Goal: Task Accomplishment & Management: Use online tool/utility

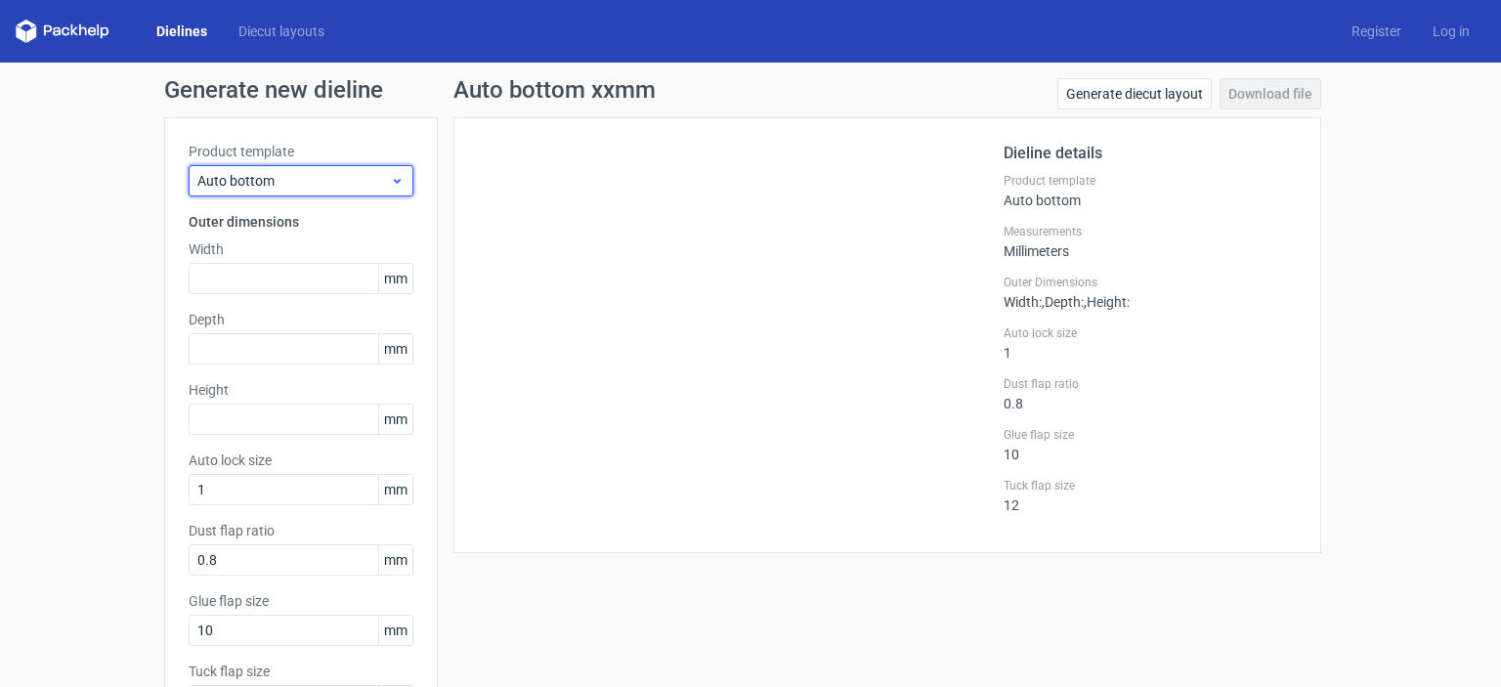
click at [394, 181] on use at bounding box center [397, 181] width 7 height 5
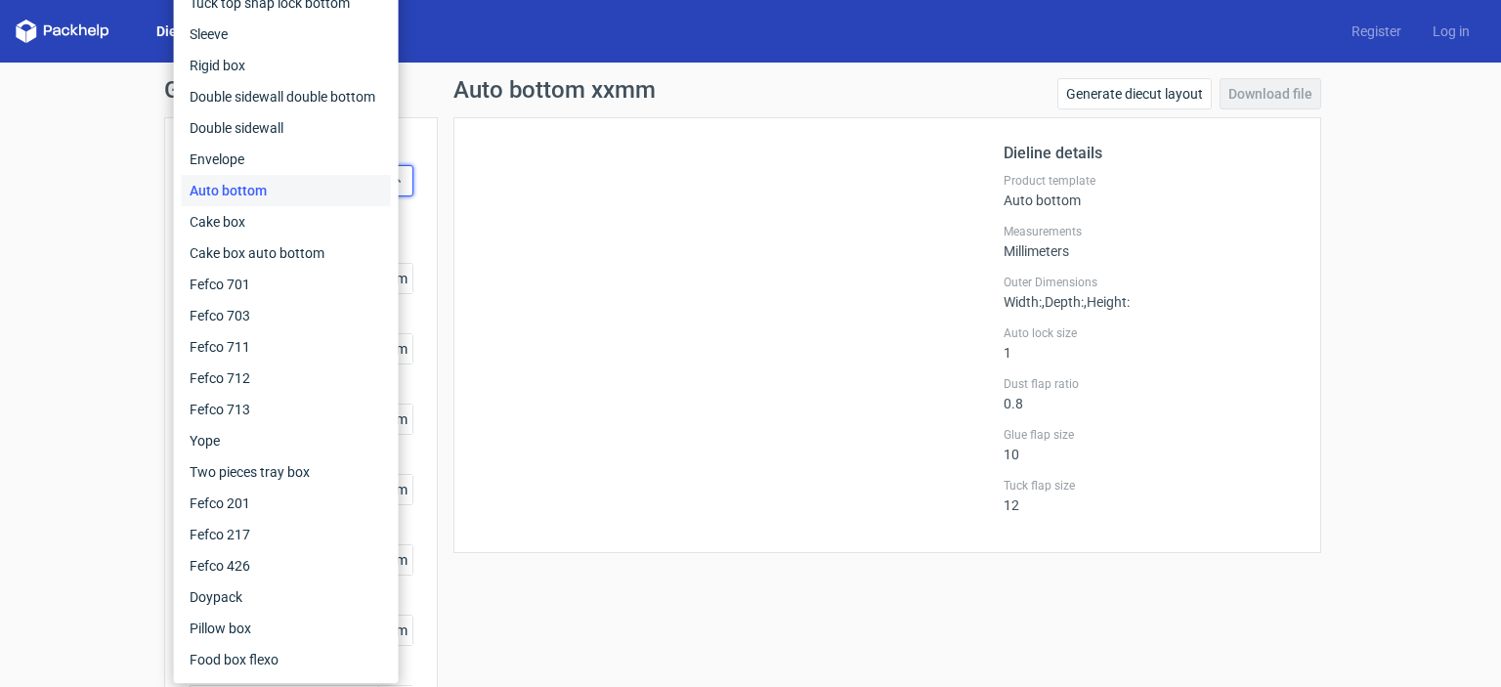
click at [319, 189] on div "Auto bottom" at bounding box center [286, 190] width 209 height 31
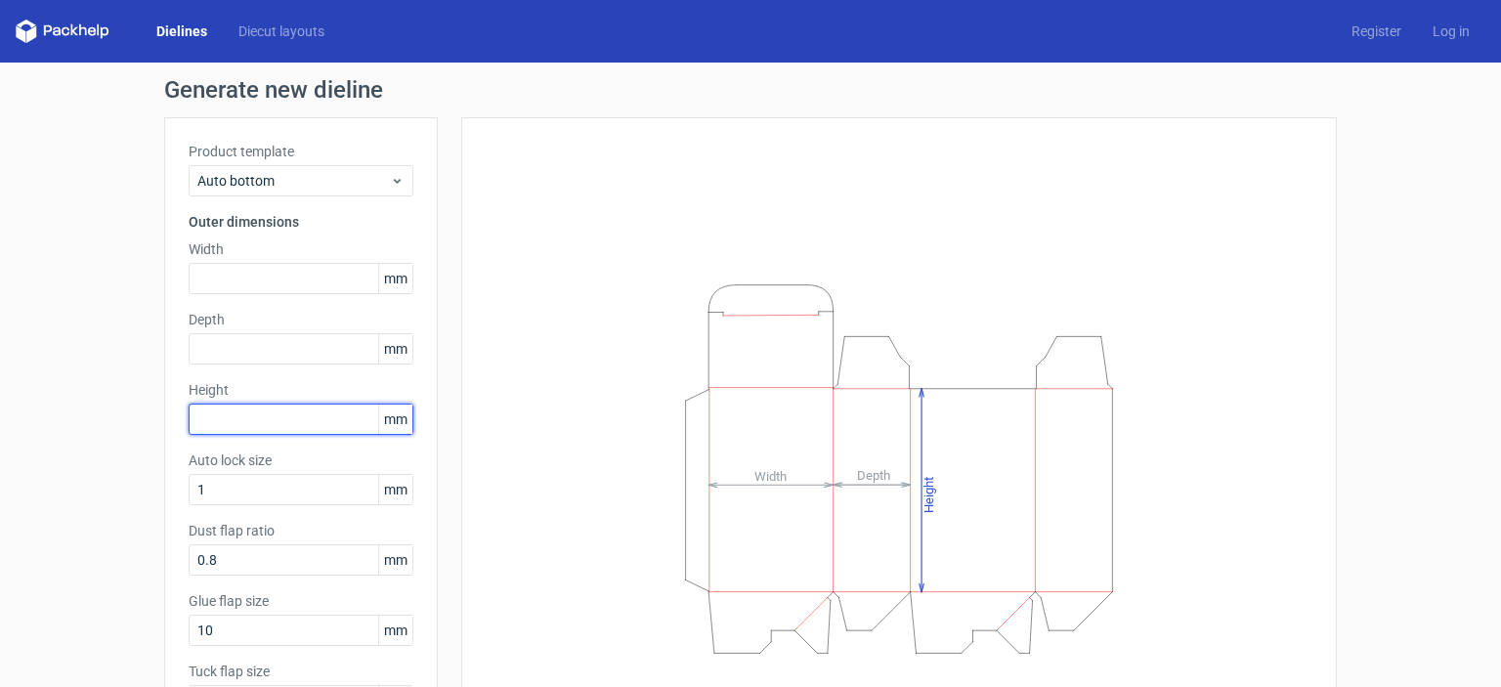
click at [243, 413] on input "text" at bounding box center [301, 419] width 225 height 31
type input "165"
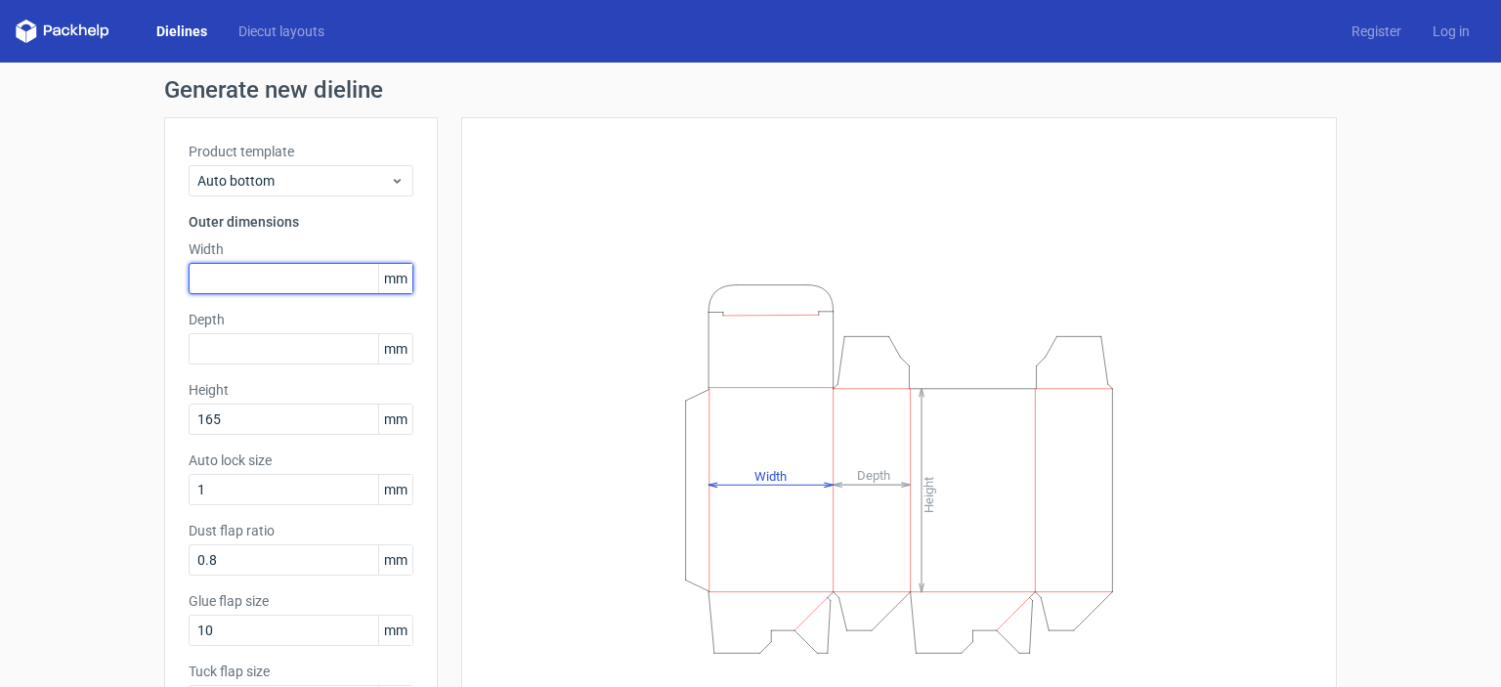
click at [223, 269] on input "text" at bounding box center [301, 278] width 225 height 31
type input "82"
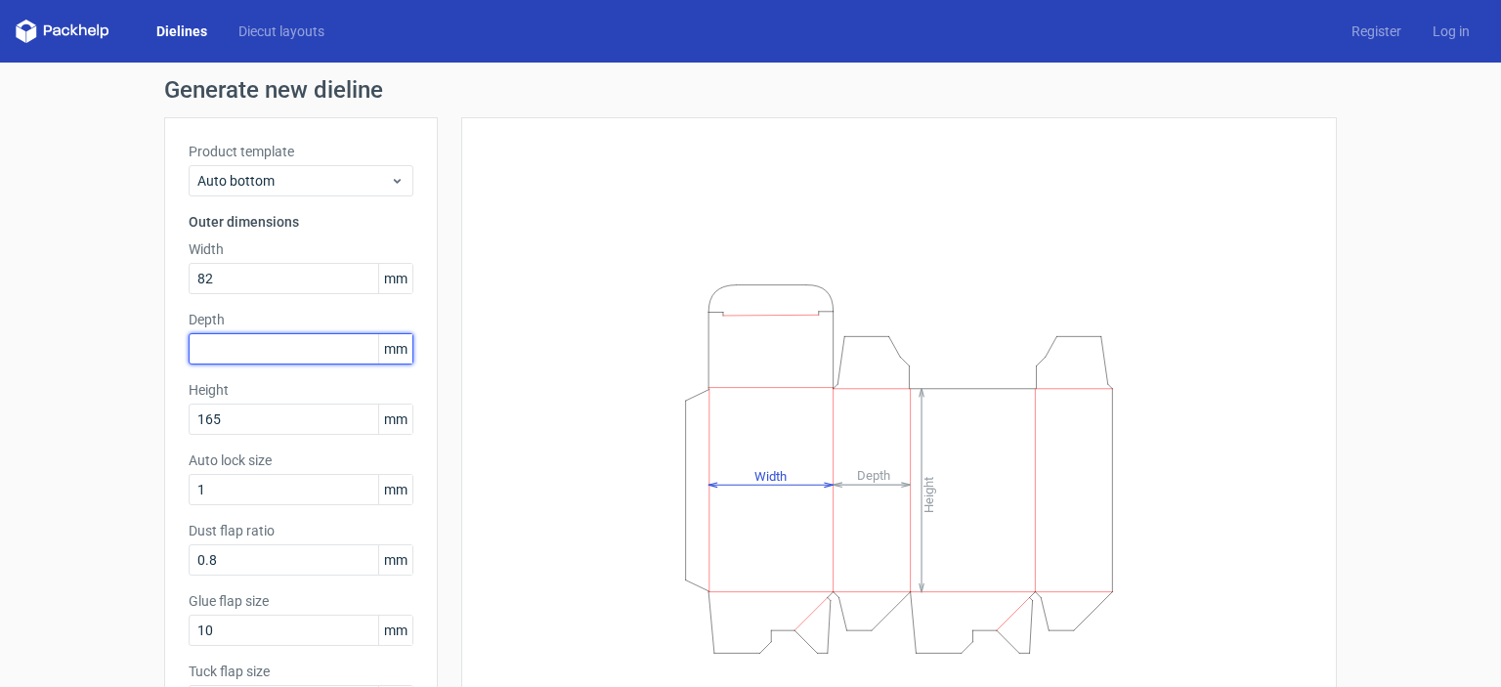
click at [222, 343] on input "text" at bounding box center [301, 348] width 225 height 31
type input "65"
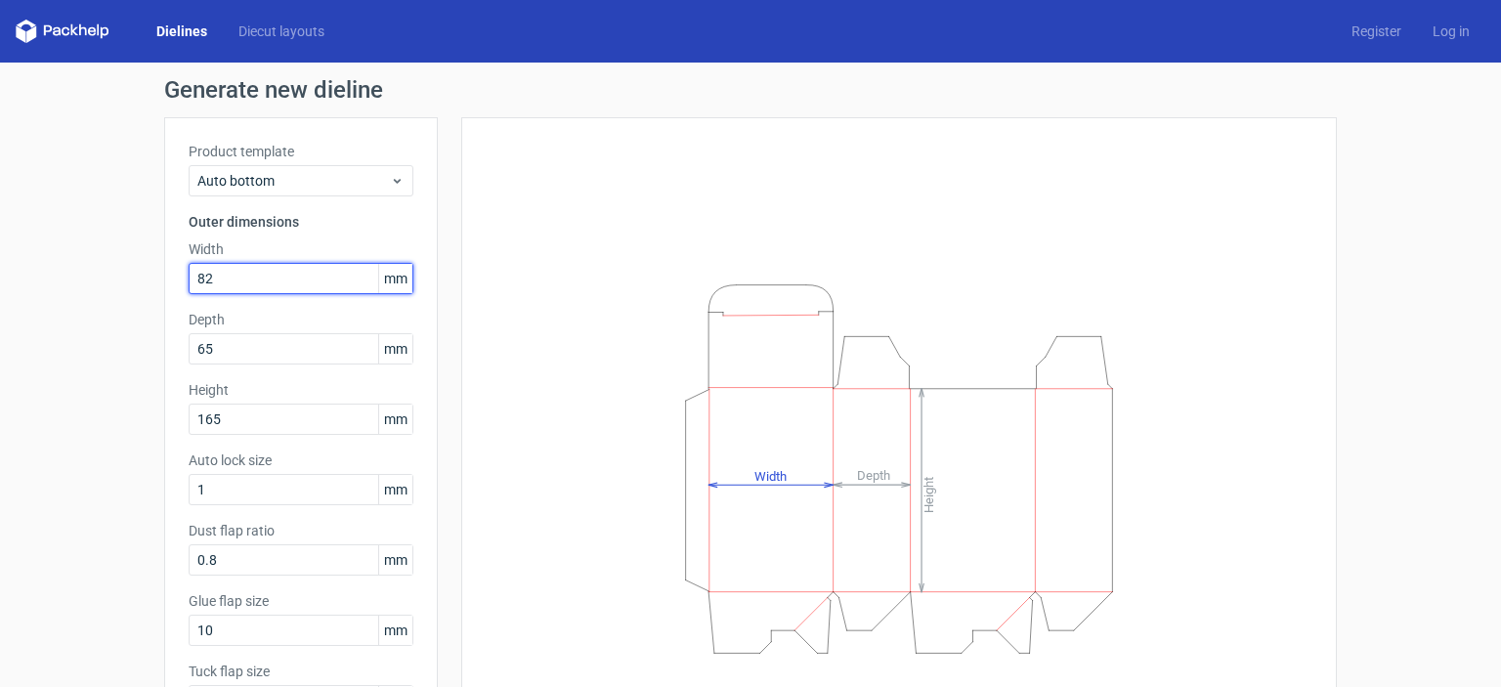
click at [210, 282] on input "82" at bounding box center [301, 278] width 225 height 31
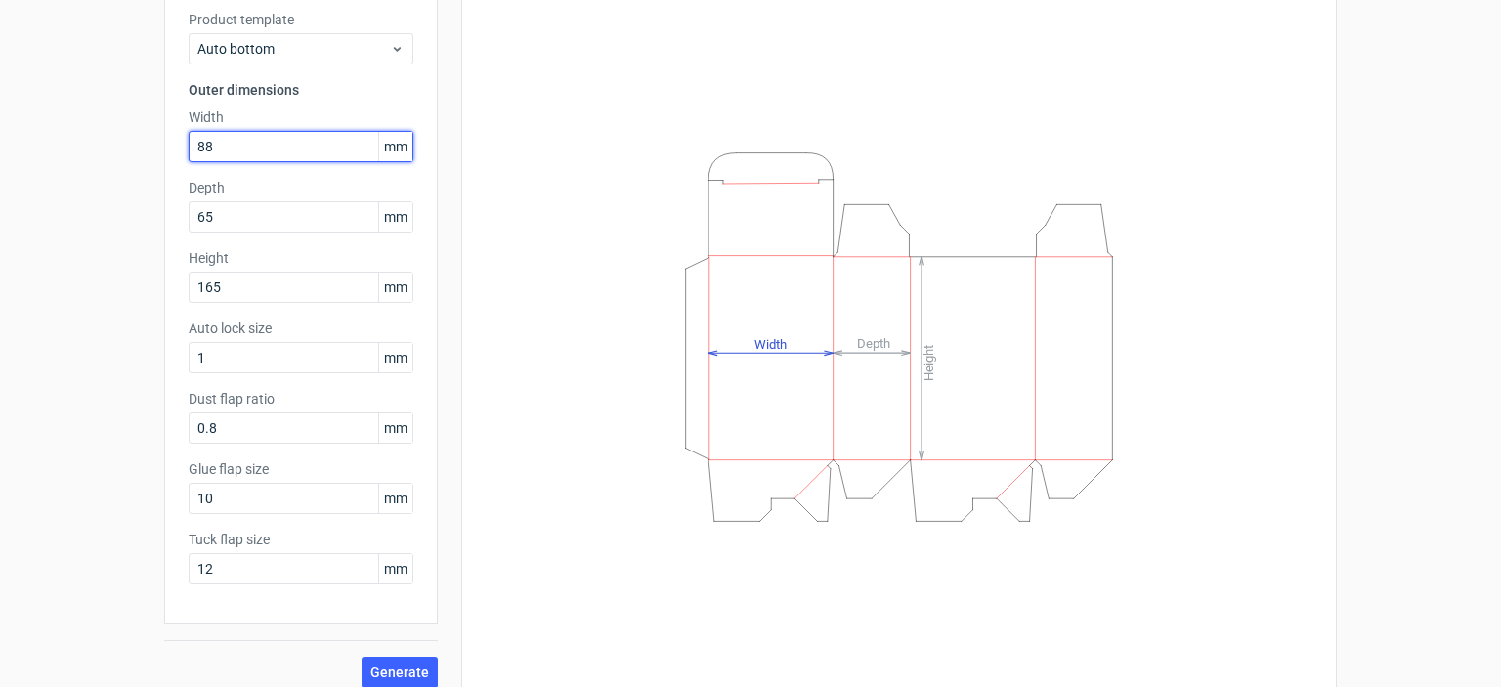
scroll to position [148, 0]
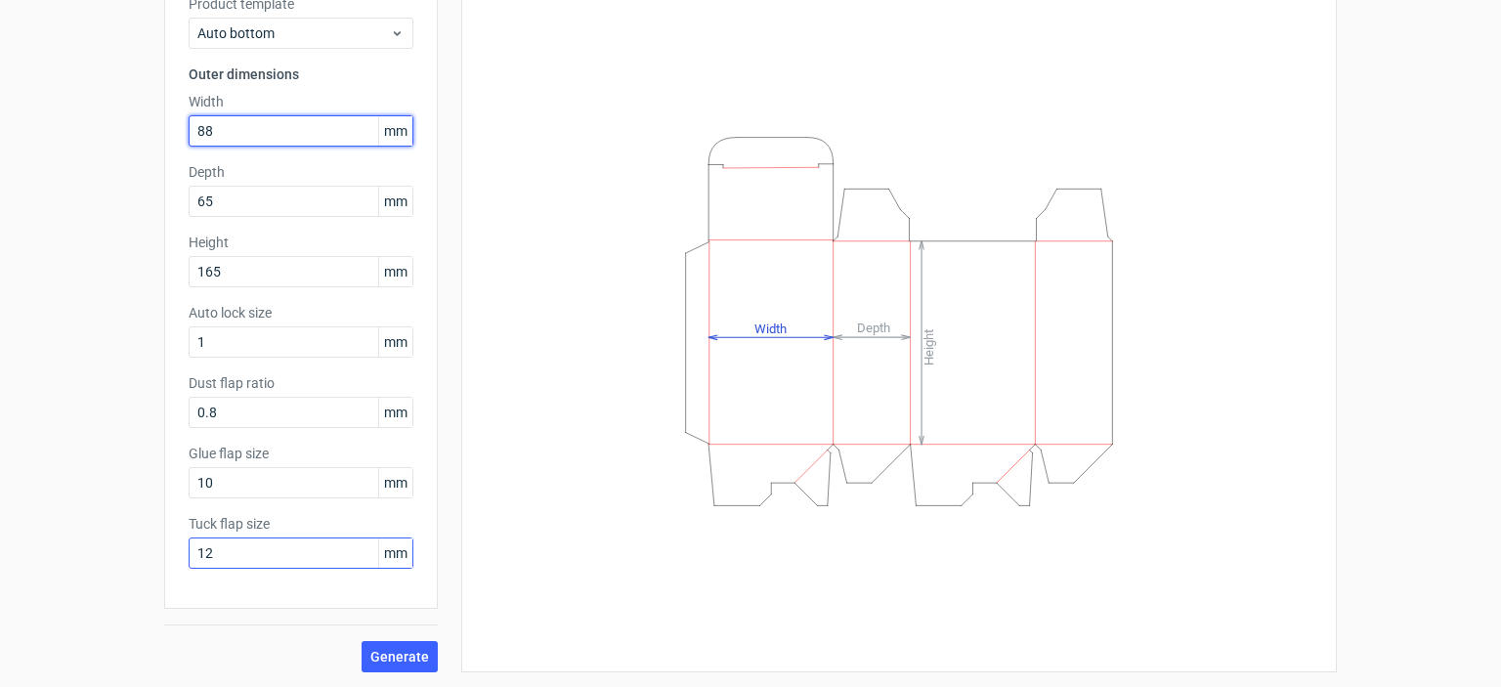
type input "88"
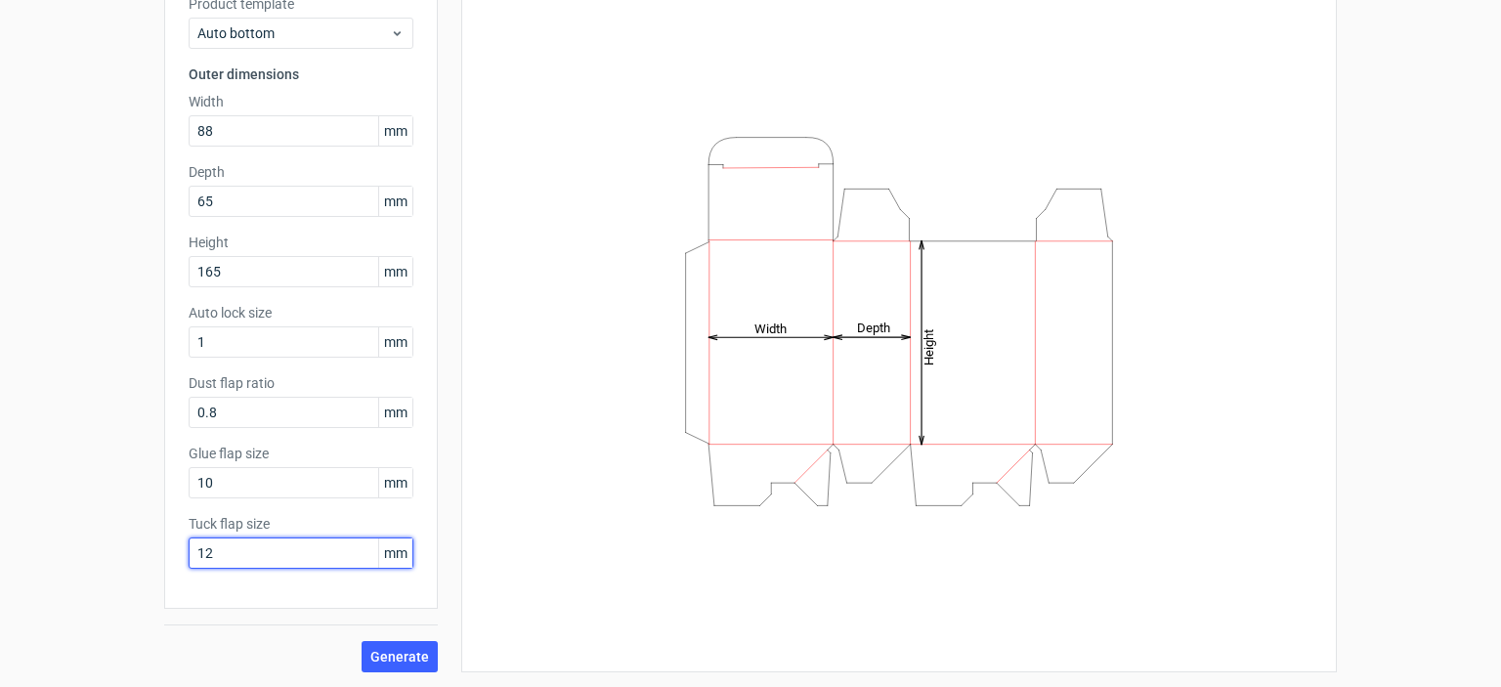
drag, startPoint x: 235, startPoint y: 557, endPoint x: 38, endPoint y: 538, distance: 197.4
click at [38, 538] on div "Generate new dieline Product template Auto bottom Outer dimensions Width 88 mm …" at bounding box center [750, 301] width 1501 height 773
type input "15"
click at [386, 652] on span "Generate" at bounding box center [399, 657] width 59 height 14
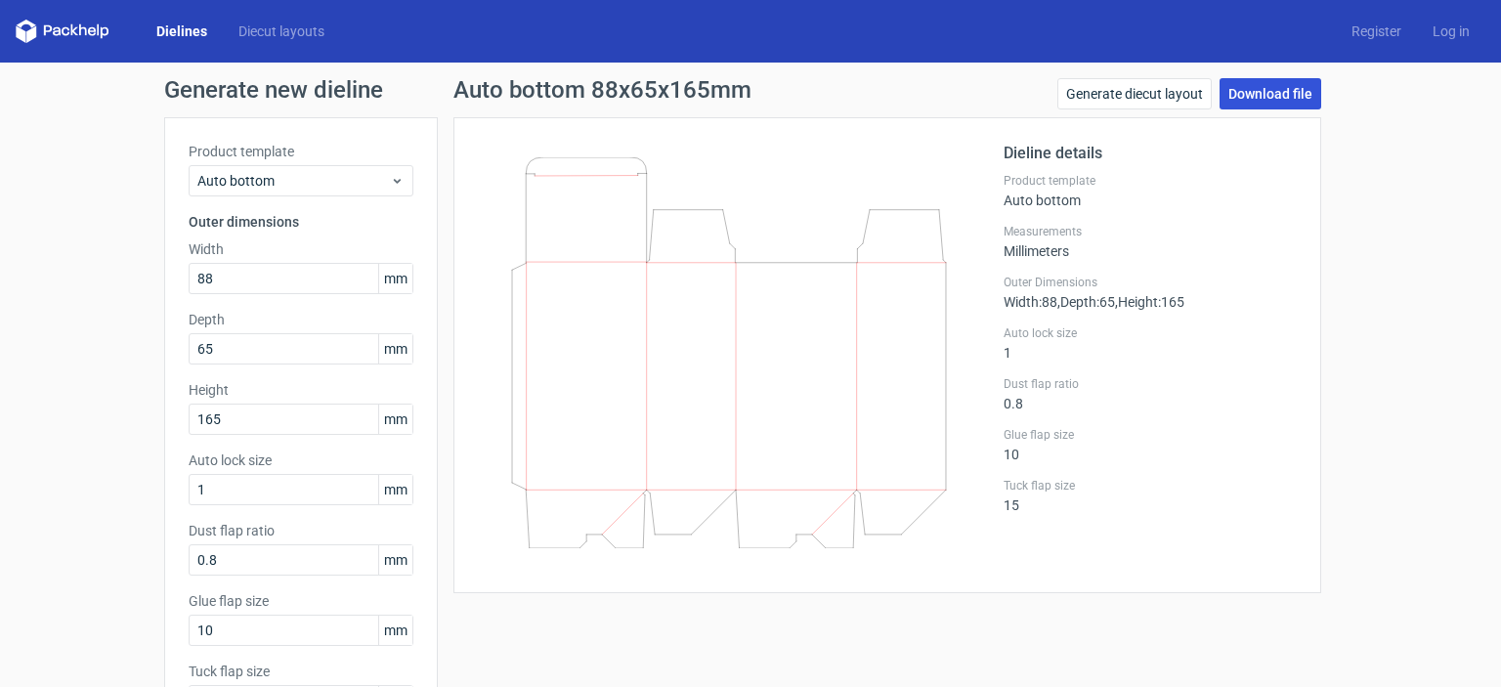
click at [1247, 101] on link "Download file" at bounding box center [1271, 93] width 102 height 31
